Goal: Register for event/course

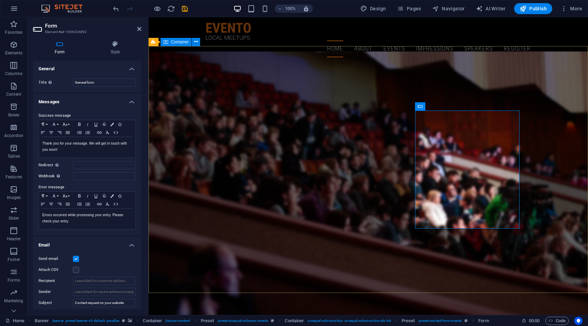
scroll to position [24, 0]
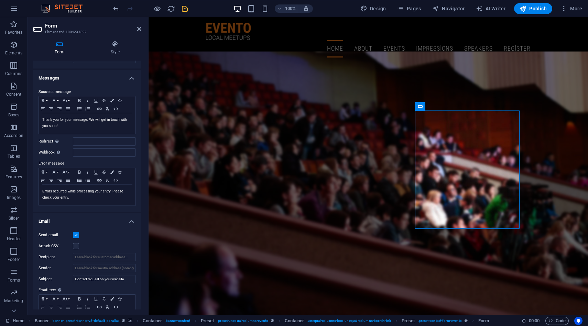
click at [185, 11] on icon "save" at bounding box center [185, 9] width 8 height 8
checkbox input "false"
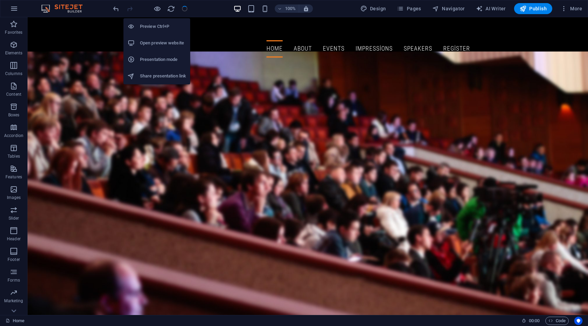
click at [155, 40] on h6 "Open preview website" at bounding box center [163, 43] width 46 height 8
click at [156, 7] on icon "button" at bounding box center [157, 9] width 8 height 8
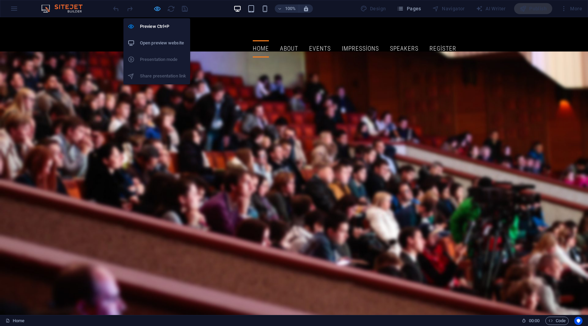
click at [158, 11] on icon "button" at bounding box center [157, 9] width 8 height 8
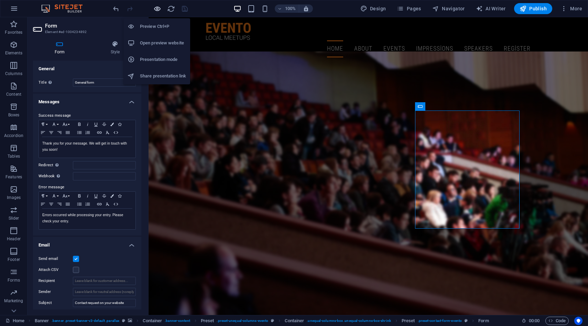
click at [158, 10] on icon "button" at bounding box center [157, 9] width 8 height 8
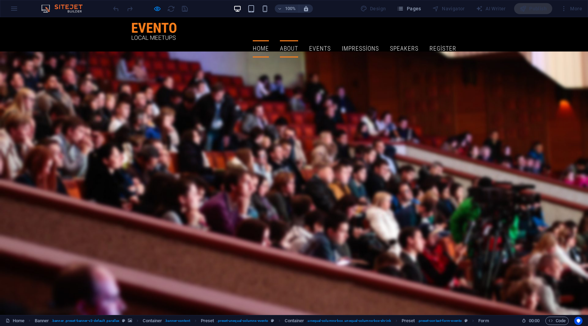
click at [298, 40] on link "About" at bounding box center [289, 48] width 18 height 17
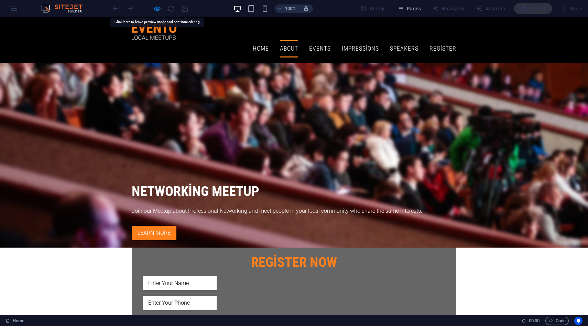
scroll to position [144, 0]
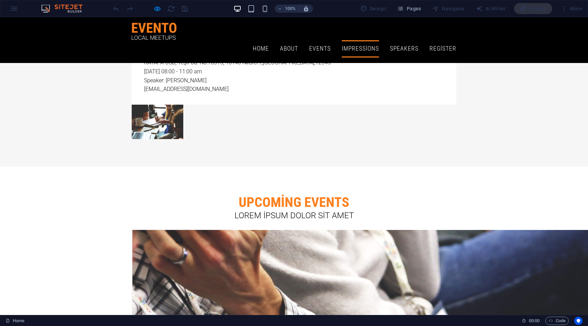
click at [443, 41] on header "Home About Events Impressions Speakers Register Menu" at bounding box center [294, 40] width 336 height 46
click at [446, 40] on link "Register" at bounding box center [443, 48] width 27 height 17
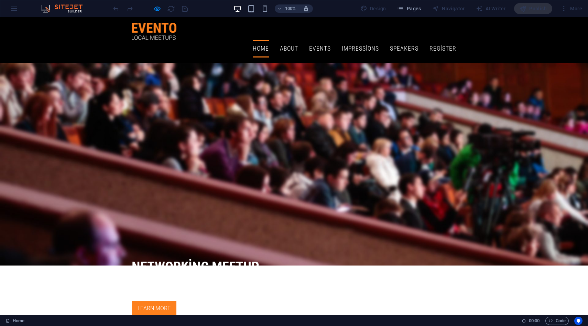
scroll to position [0, 0]
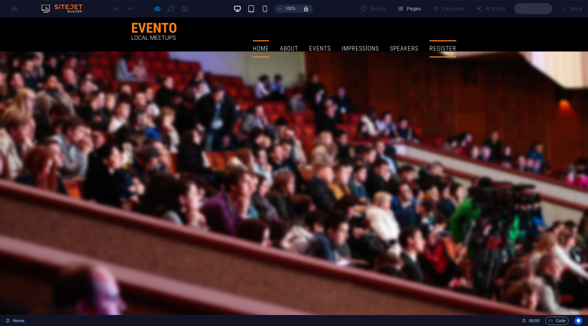
click at [439, 40] on link "Register" at bounding box center [443, 48] width 27 height 17
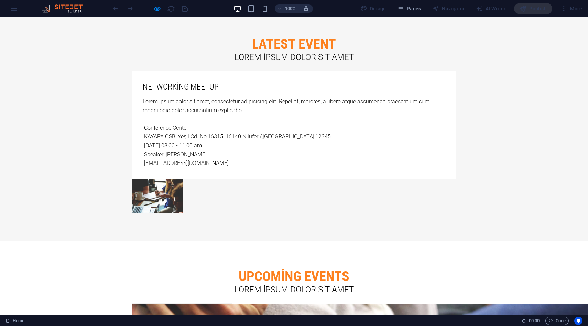
scroll to position [1594, 0]
